Goal: Task Accomplishment & Management: Manage account settings

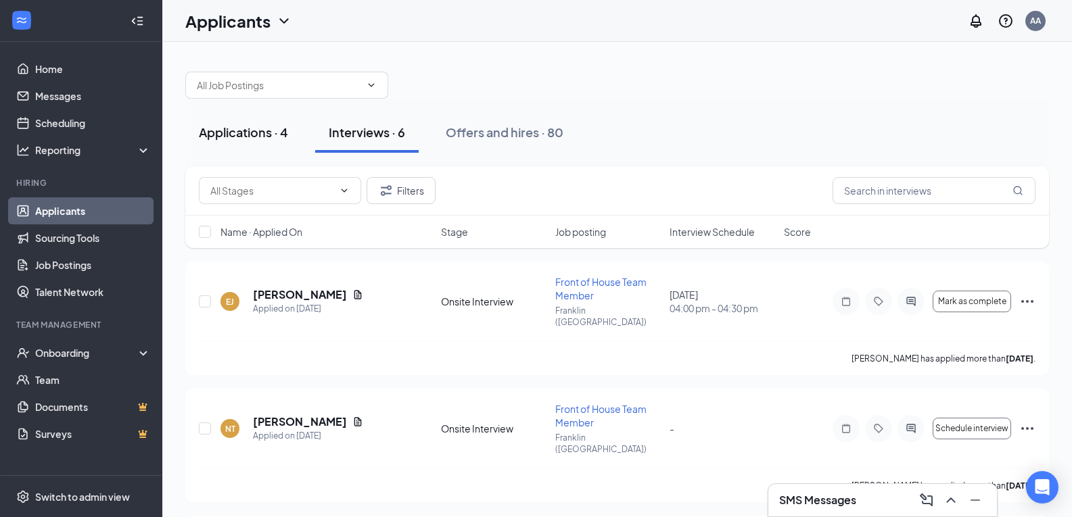
click at [245, 145] on button "Applications · 4" at bounding box center [243, 132] width 116 height 41
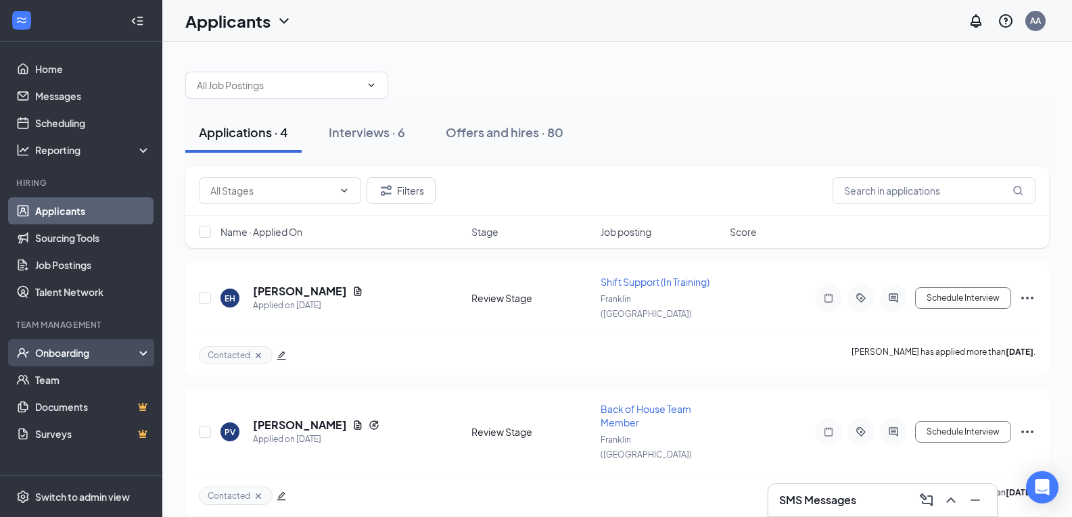
click at [49, 344] on div "Onboarding" at bounding box center [81, 352] width 162 height 27
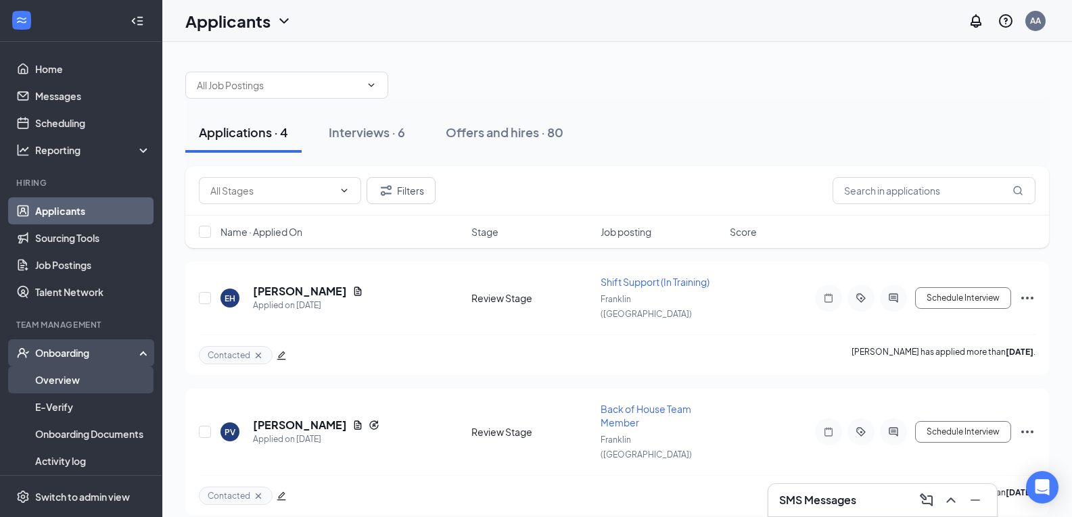
click at [53, 380] on link "Overview" at bounding box center [93, 379] width 116 height 27
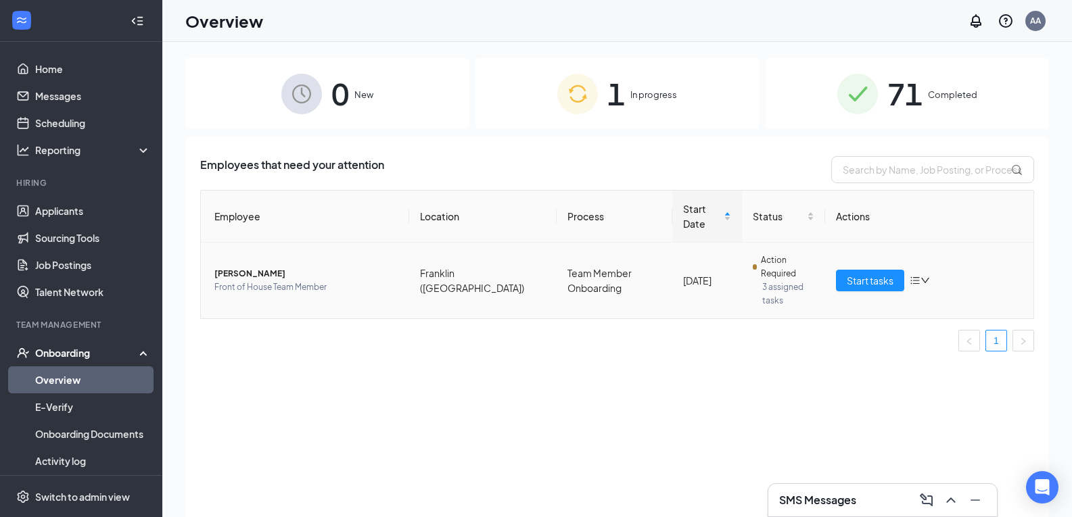
click at [269, 267] on span "[PERSON_NAME]" at bounding box center [306, 274] width 184 height 14
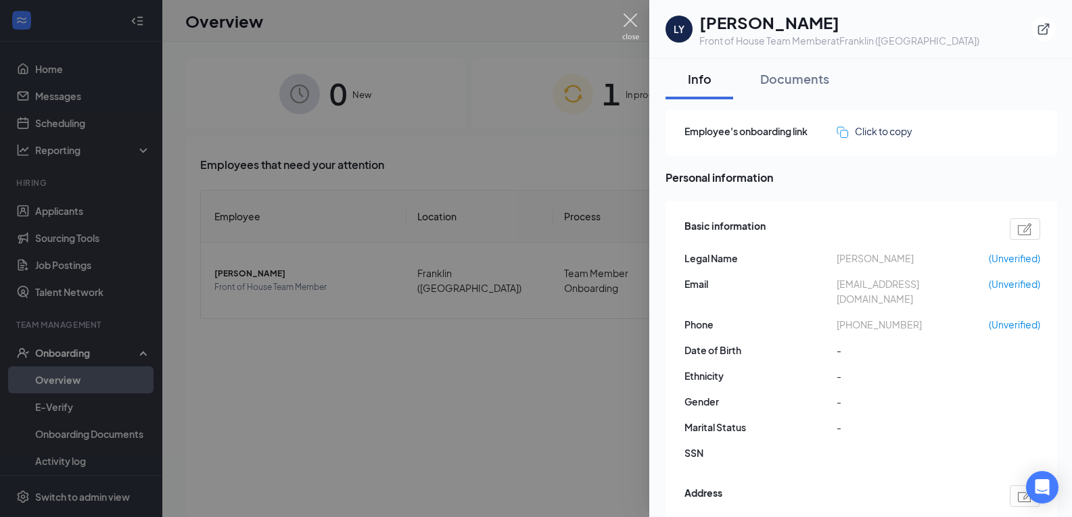
click at [635, 32] on img at bounding box center [630, 27] width 17 height 26
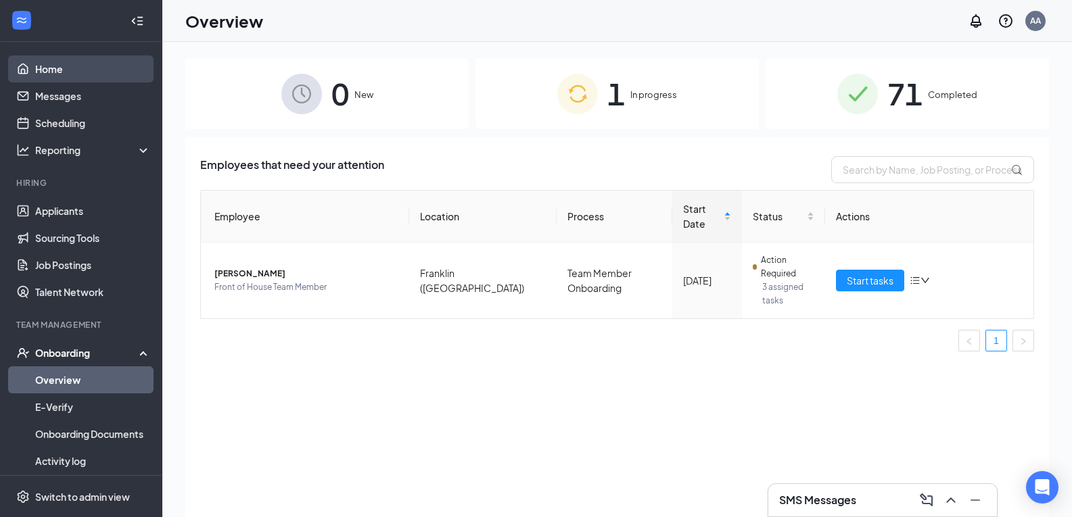
click at [35, 66] on link "Home" at bounding box center [93, 68] width 116 height 27
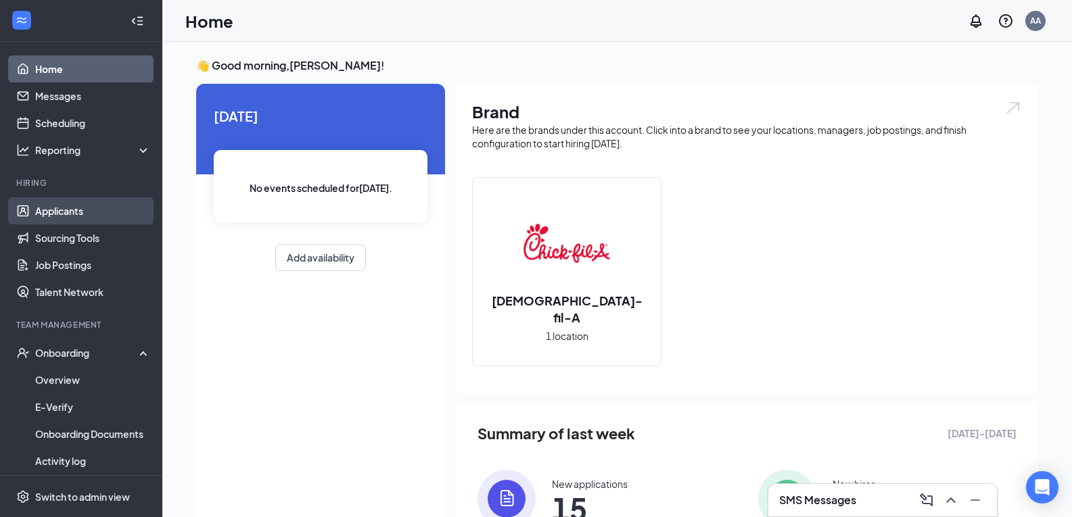
click at [59, 208] on link "Applicants" at bounding box center [93, 210] width 116 height 27
